Goal: Task Accomplishment & Management: Manage account settings

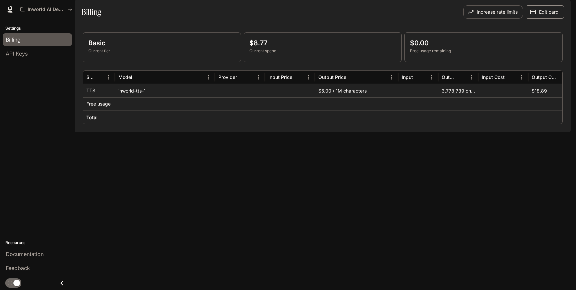
click at [542, 19] on button "Edit card" at bounding box center [545, 11] width 38 height 13
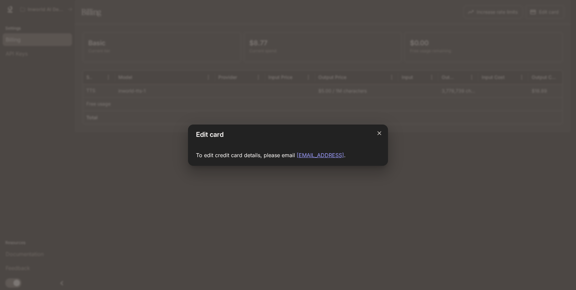
click at [379, 134] on icon "Close dialog" at bounding box center [379, 133] width 7 height 7
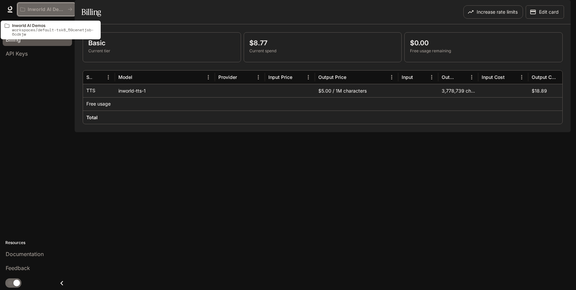
click at [56, 9] on p "Inworld AI Demos" at bounding box center [46, 10] width 37 height 6
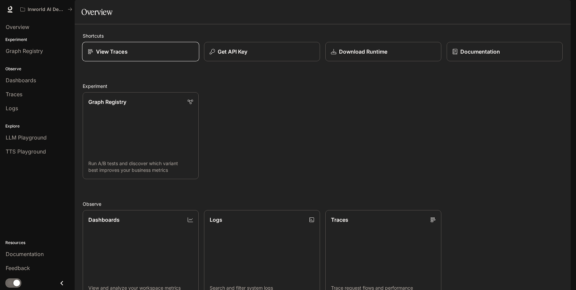
click at [163, 56] on div "View Traces" at bounding box center [141, 52] width 106 height 8
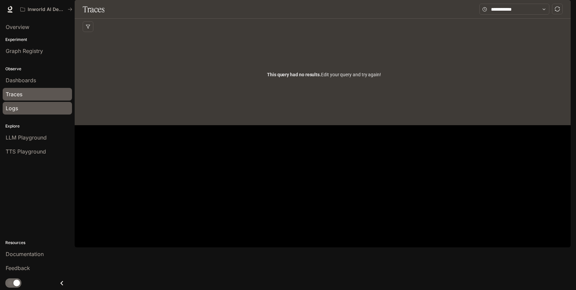
click at [43, 109] on div "Logs" at bounding box center [37, 108] width 63 height 8
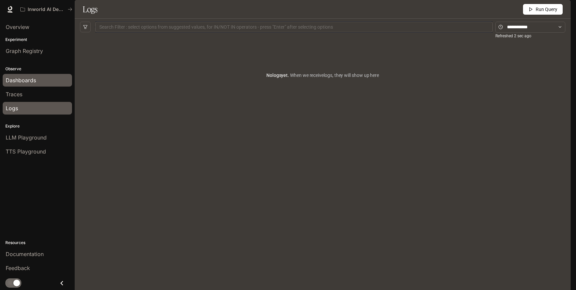
click at [43, 82] on div "Dashboards" at bounding box center [37, 80] width 63 height 8
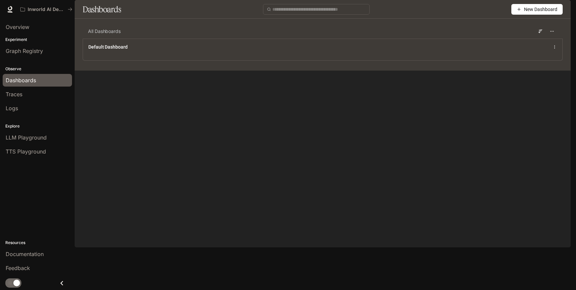
click at [561, 9] on icon "button" at bounding box center [561, 9] width 5 height 5
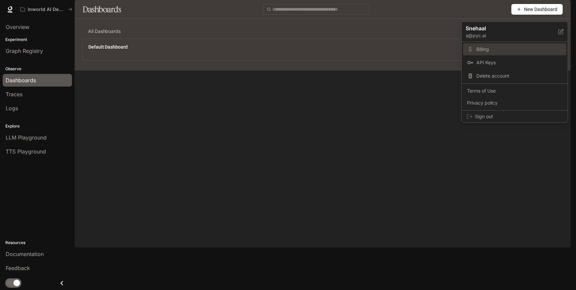
click at [506, 52] on span "Billing" at bounding box center [520, 49] width 86 height 7
